Goal: Task Accomplishment & Management: Complete application form

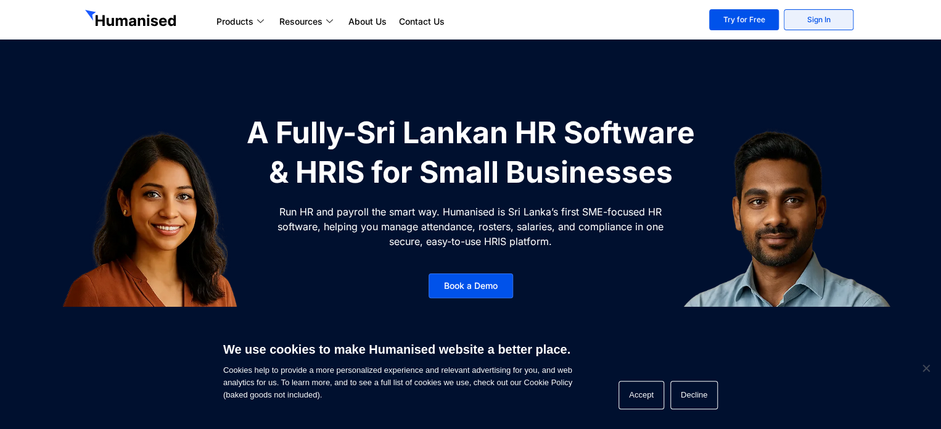
click at [801, 22] on link "Sign In" at bounding box center [819, 19] width 70 height 21
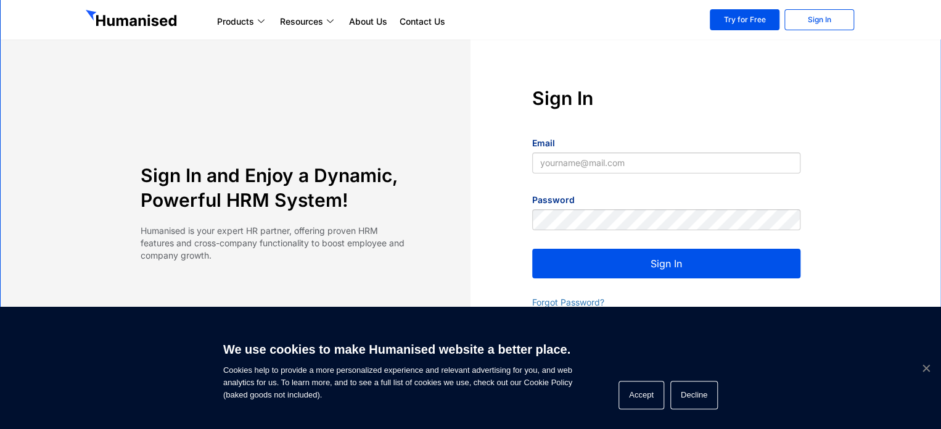
click at [926, 365] on span "Cookie Notice" at bounding box center [926, 367] width 12 height 12
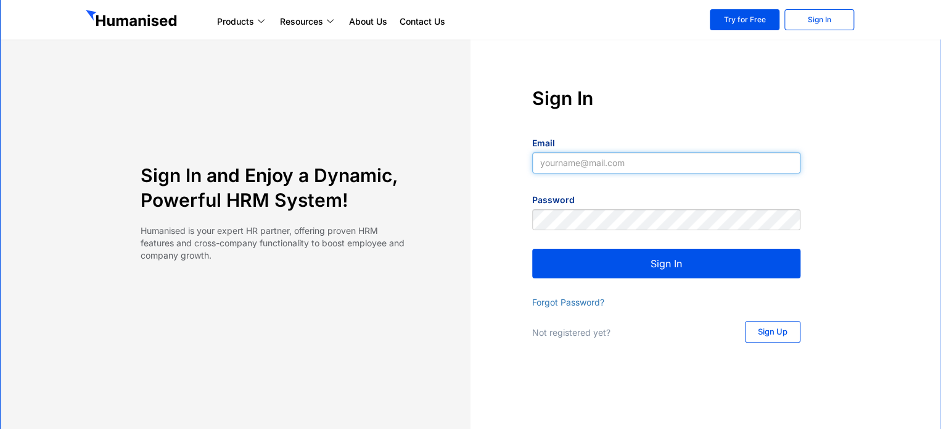
click at [545, 163] on input "Email" at bounding box center [666, 162] width 268 height 21
type input "[EMAIL_ADDRESS][DOMAIN_NAME]"
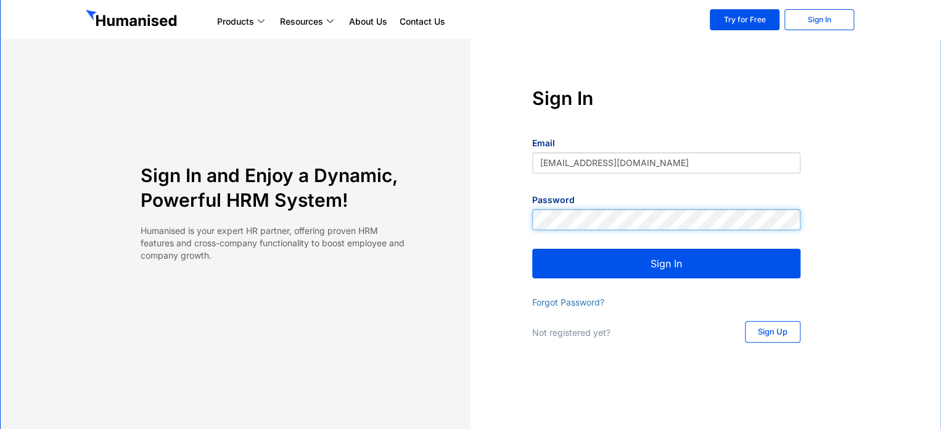
click at [532, 249] on button "Sign In" at bounding box center [666, 264] width 268 height 30
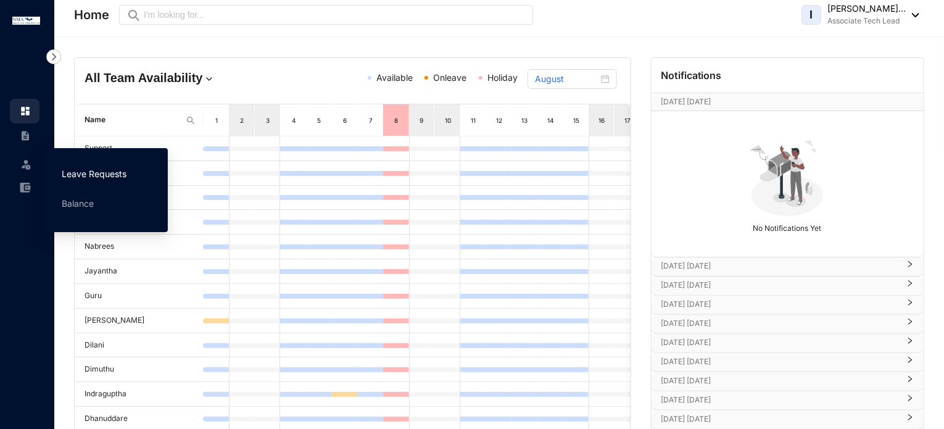
click at [96, 170] on link "Leave Requests" at bounding box center [94, 173] width 65 height 10
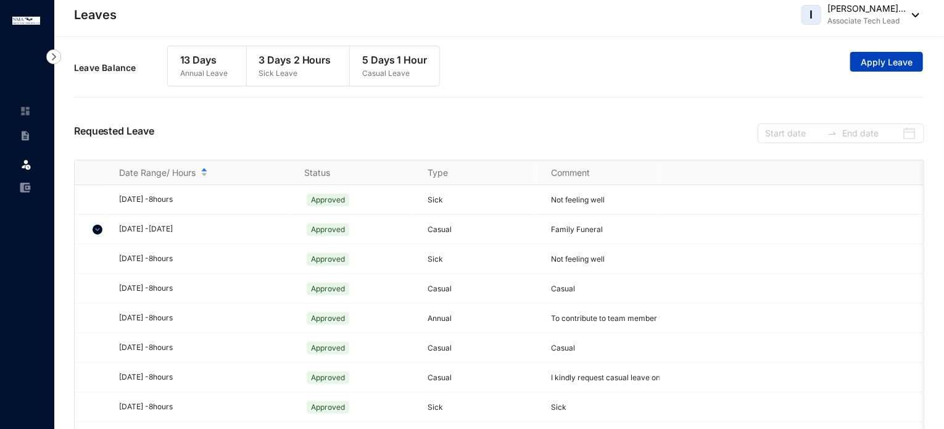
click at [879, 63] on span "Apply Leave" at bounding box center [886, 62] width 52 height 12
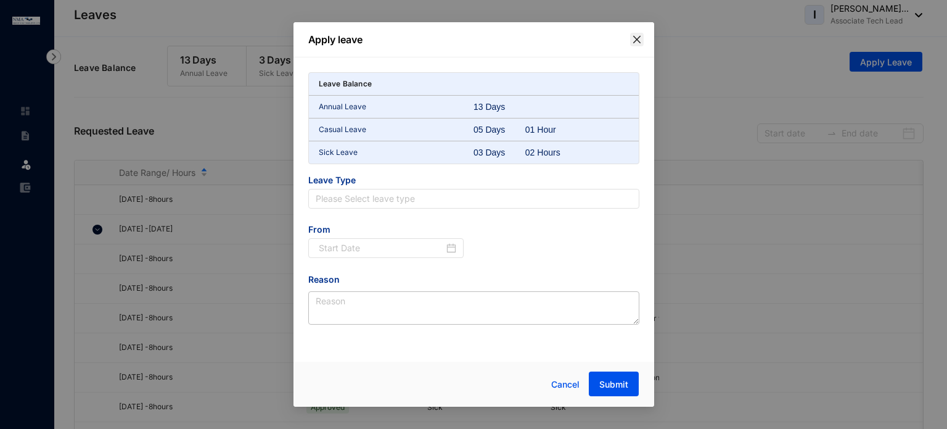
click at [630, 38] on span "Close" at bounding box center [637, 40] width 14 height 10
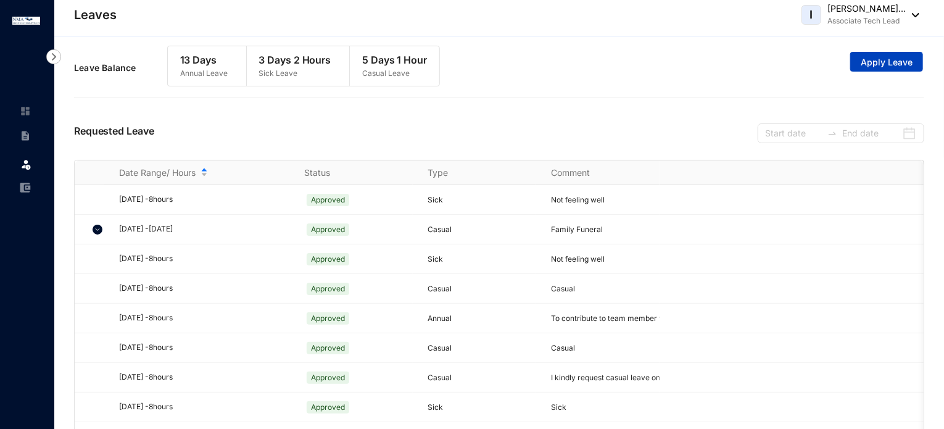
click at [910, 62] on span "Apply Leave" at bounding box center [886, 62] width 52 height 12
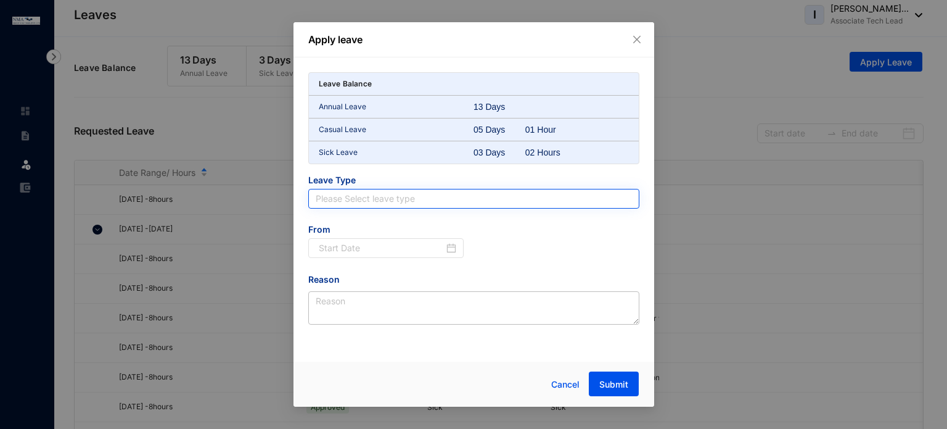
click at [385, 192] on input "search" at bounding box center [474, 198] width 316 height 19
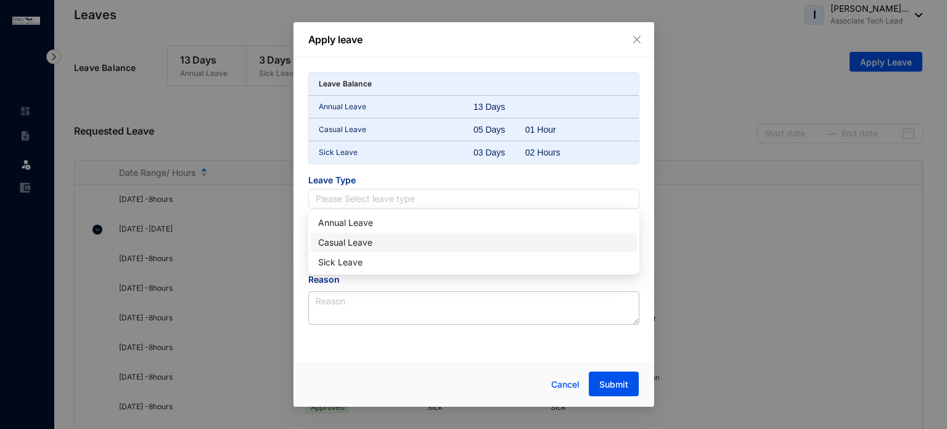
click at [355, 246] on div "Casual Leave" at bounding box center [473, 243] width 311 height 14
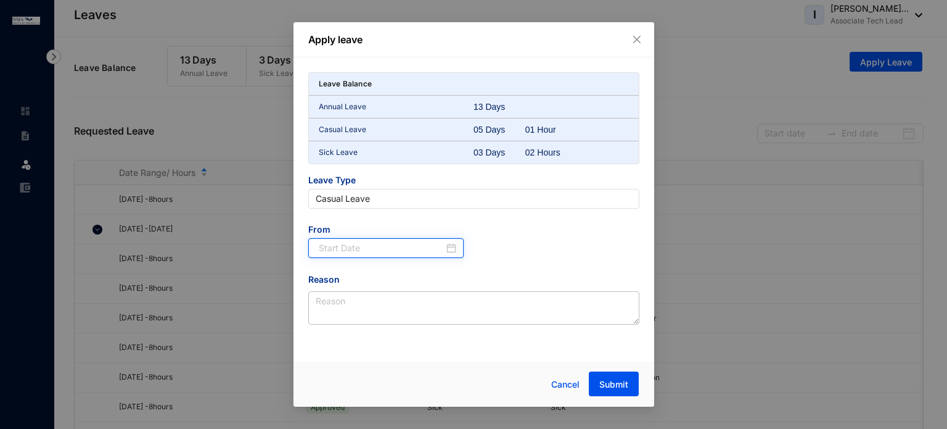
click at [434, 249] on input at bounding box center [382, 248] width 126 height 14
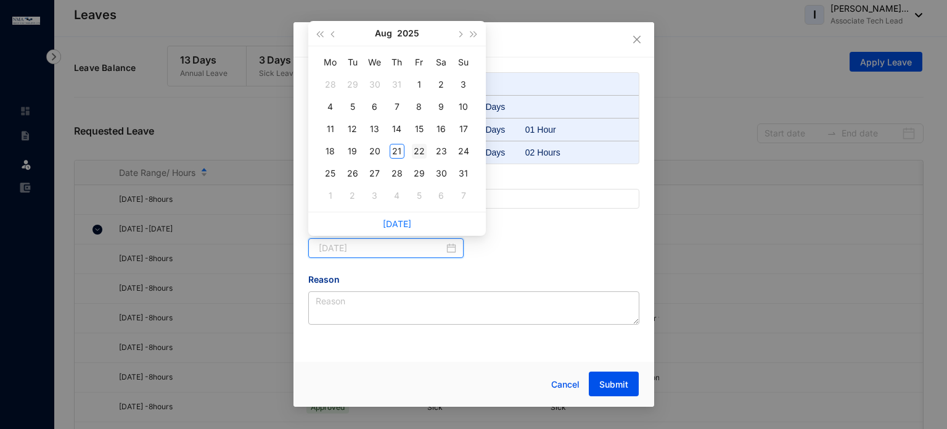
type input "[DATE]"
click at [417, 147] on div "22" at bounding box center [419, 151] width 15 height 15
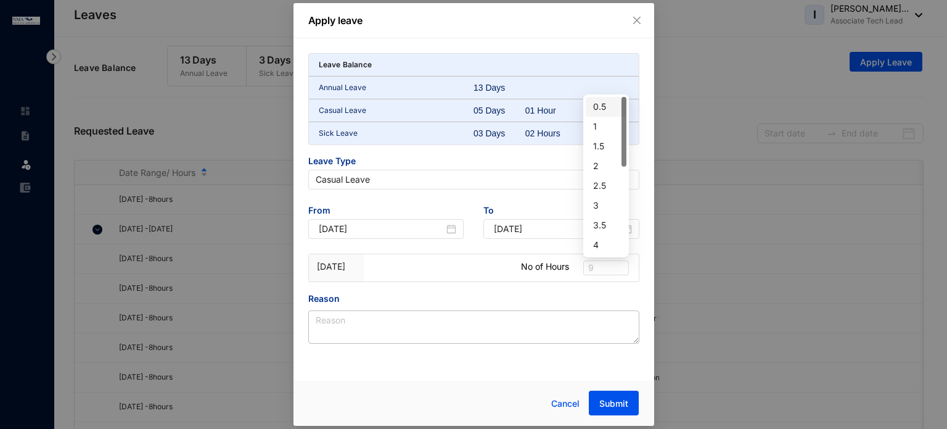
drag, startPoint x: 591, startPoint y: 268, endPoint x: 579, endPoint y: 265, distance: 12.6
click at [579, 265] on div "[DATE] No of Hours 9" at bounding box center [474, 268] width 330 height 28
click at [632, 266] on div "[DATE] No of Hours 9" at bounding box center [474, 268] width 330 height 28
click at [595, 264] on span "9" at bounding box center [606, 268] width 36 height 14
type input "8"
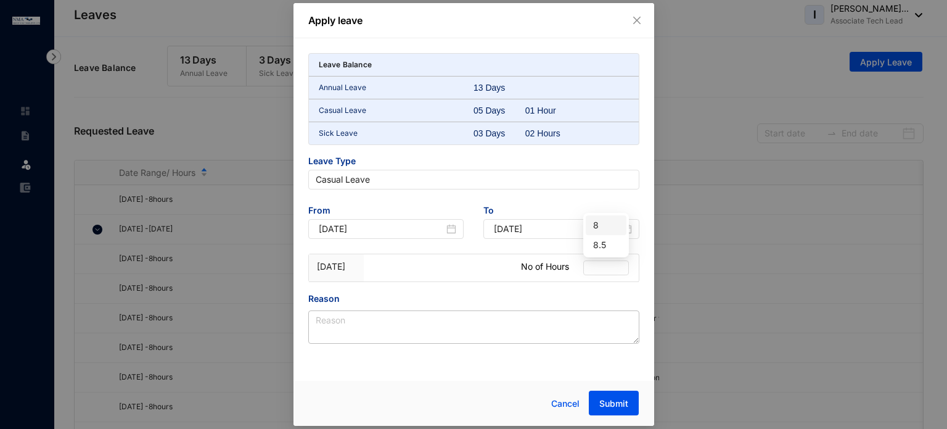
click at [467, 302] on div "Reason" at bounding box center [473, 301] width 331 height 19
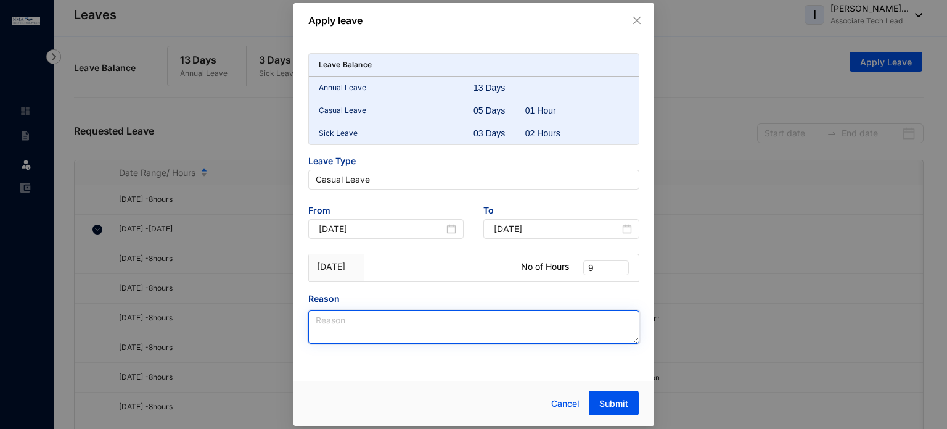
click at [403, 326] on textarea "Reason" at bounding box center [473, 326] width 331 height 33
type textarea "Personal Reason"
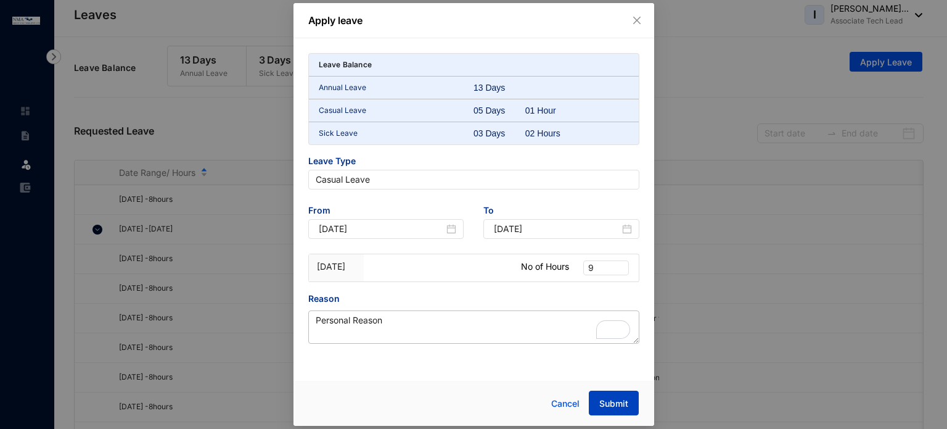
click at [616, 402] on span "Submit" at bounding box center [613, 403] width 29 height 12
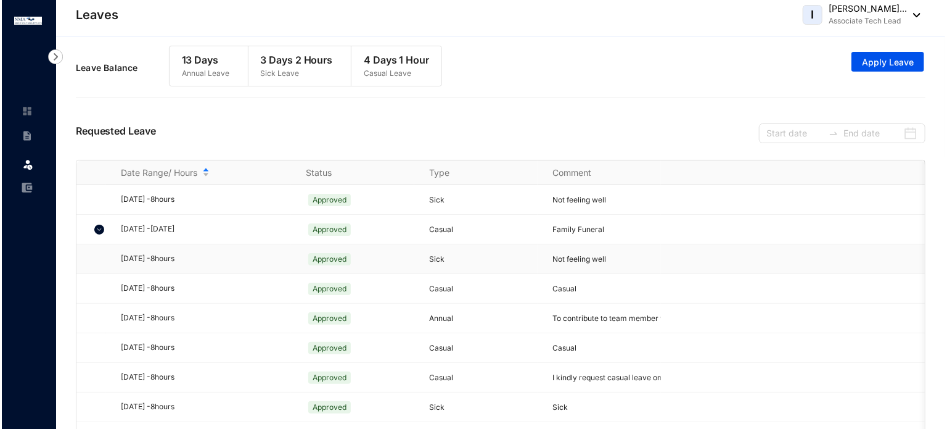
scroll to position [408, 0]
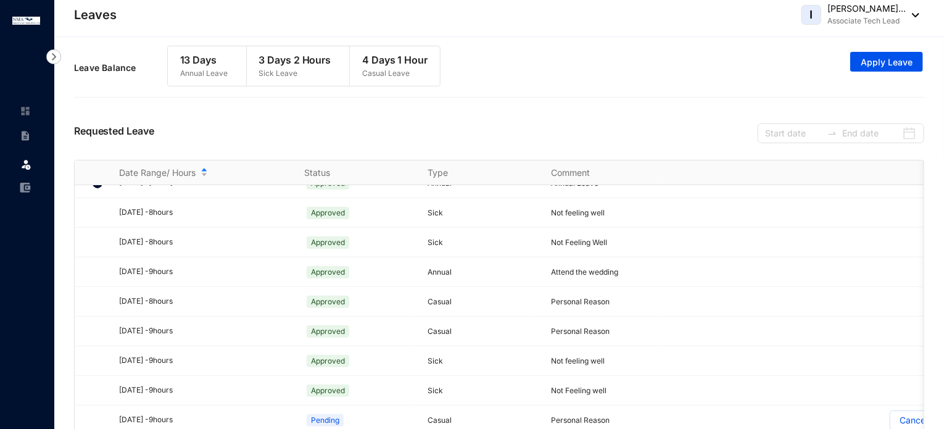
click at [878, 12] on p "[PERSON_NAME]..." at bounding box center [866, 8] width 78 height 12
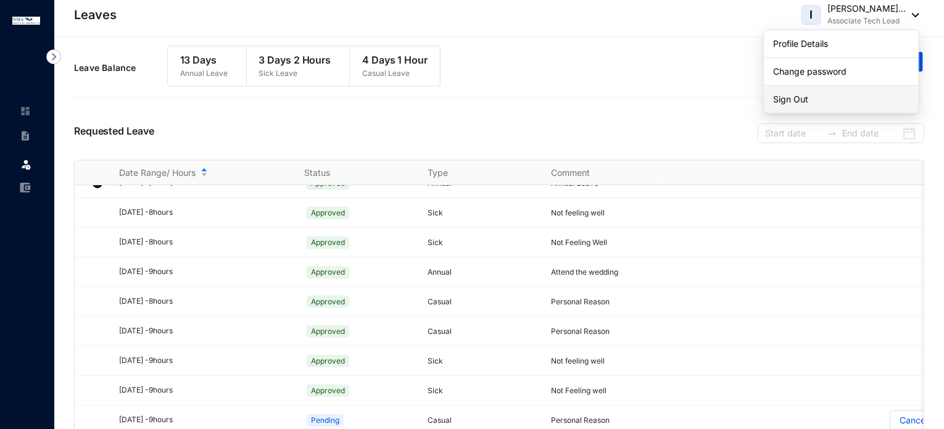
click at [813, 94] on link "Sign Out" at bounding box center [841, 99] width 136 height 12
